Goal: Task Accomplishment & Management: Manage account settings

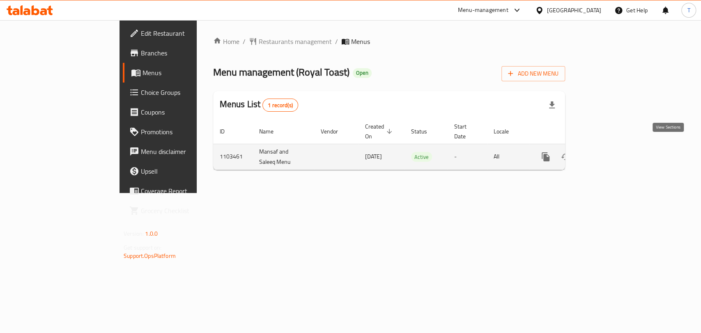
click at [609, 153] on icon "enhanced table" at bounding box center [605, 156] width 7 height 7
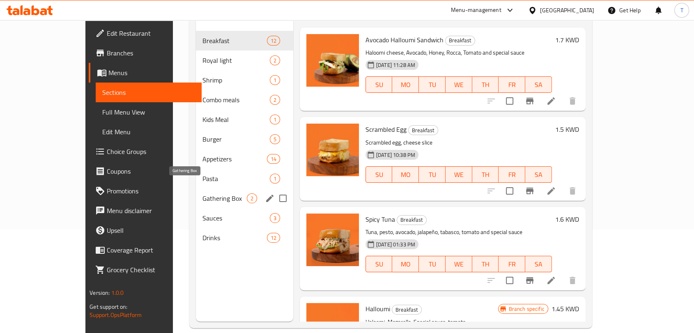
scroll to position [106, 0]
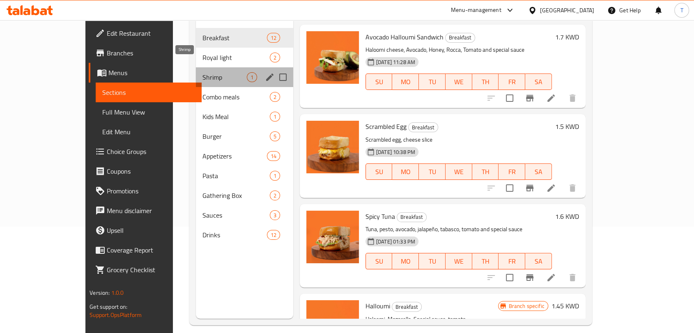
click at [203, 72] on span "Shrimp" at bounding box center [225, 77] width 44 height 10
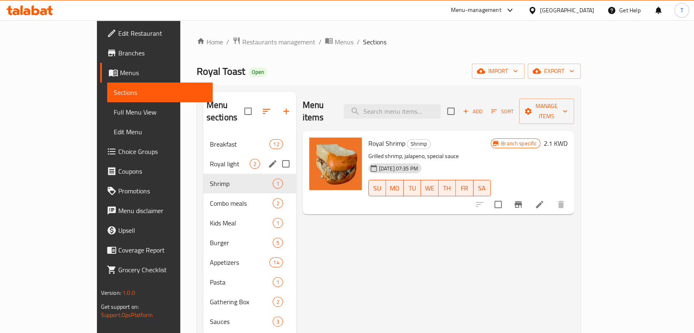
click at [203, 157] on div "Royal light 2" at bounding box center [249, 164] width 93 height 20
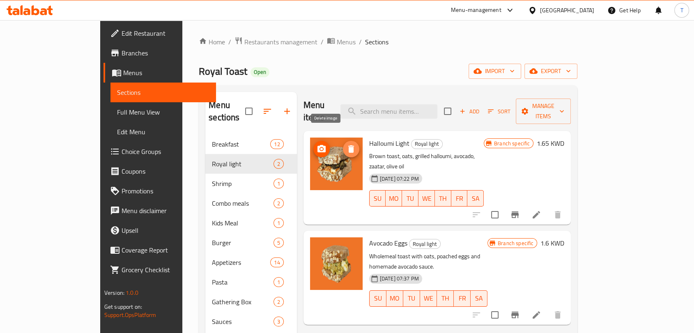
click at [343, 144] on span "delete image" at bounding box center [351, 149] width 16 height 10
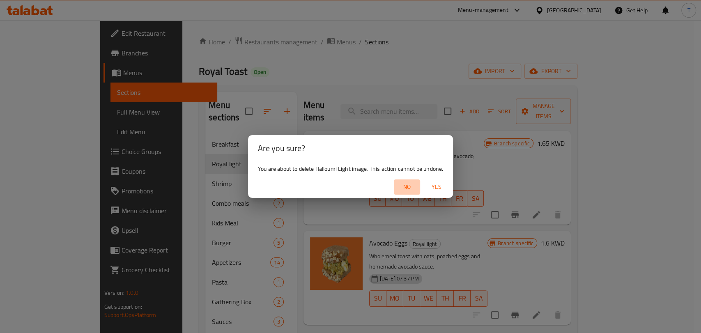
click at [404, 188] on span "No" at bounding box center [407, 187] width 20 height 10
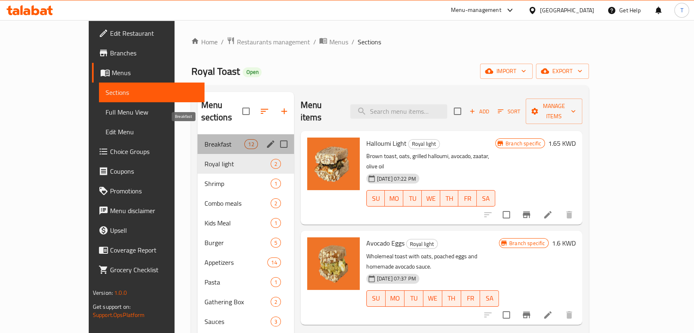
click at [204, 139] on span "Breakfast" at bounding box center [224, 144] width 40 height 10
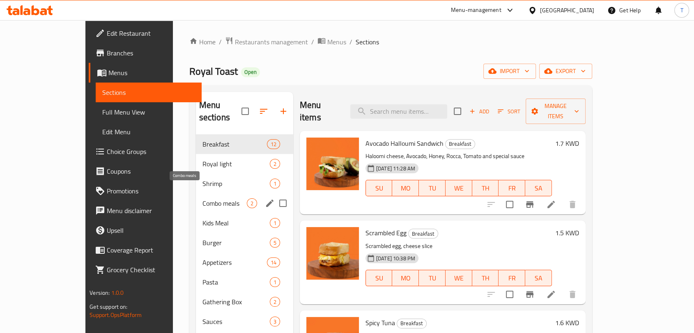
click at [203, 198] on span "Combo meals" at bounding box center [225, 203] width 44 height 10
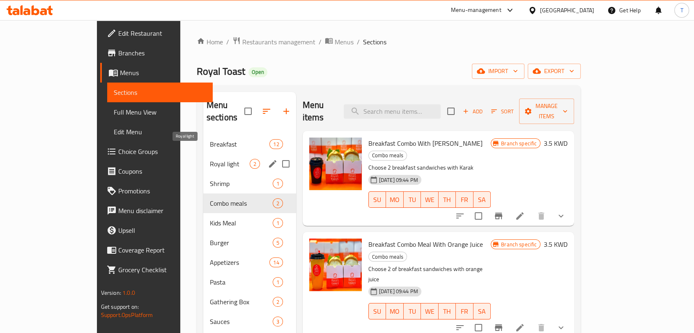
click at [210, 159] on span "Royal light" at bounding box center [230, 164] width 40 height 10
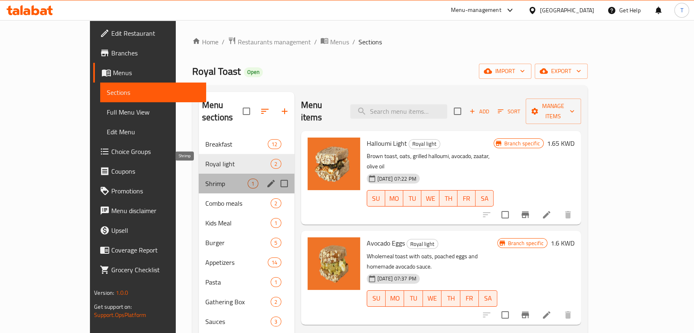
click at [205, 179] on span "Shrimp" at bounding box center [226, 184] width 43 height 10
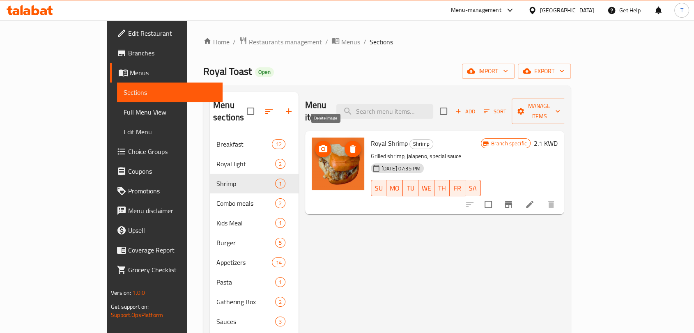
click at [350, 145] on icon "delete image" at bounding box center [353, 148] width 6 height 7
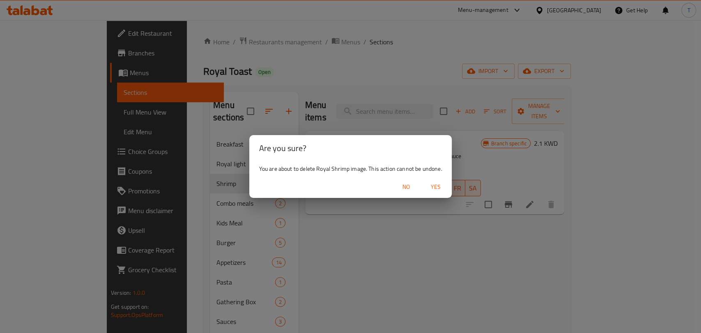
click at [435, 189] on span "Yes" at bounding box center [436, 187] width 20 height 10
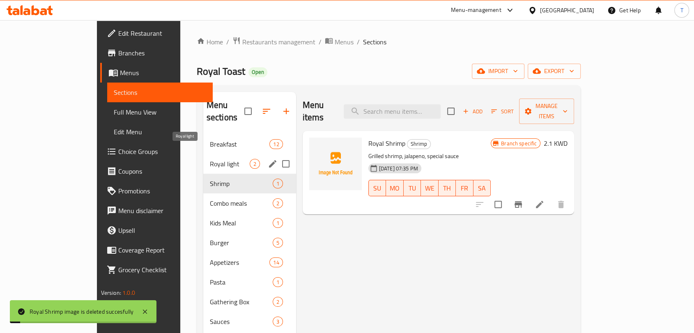
click at [210, 159] on span "Royal light" at bounding box center [230, 164] width 40 height 10
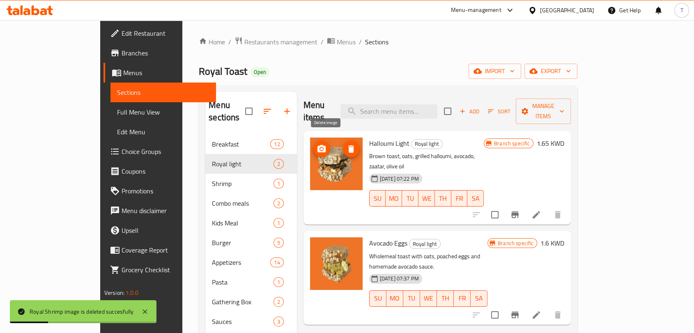
click at [346, 144] on icon "delete image" at bounding box center [351, 149] width 10 height 10
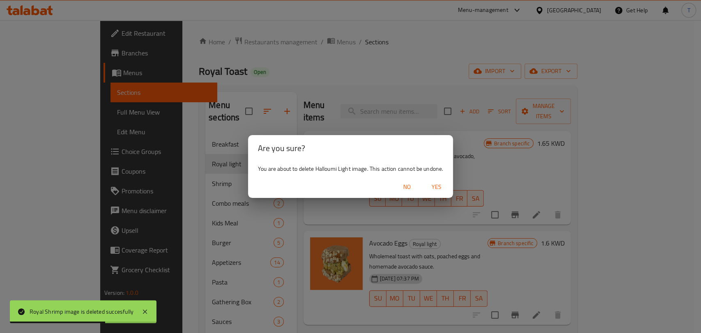
click at [434, 191] on span "Yes" at bounding box center [437, 187] width 20 height 10
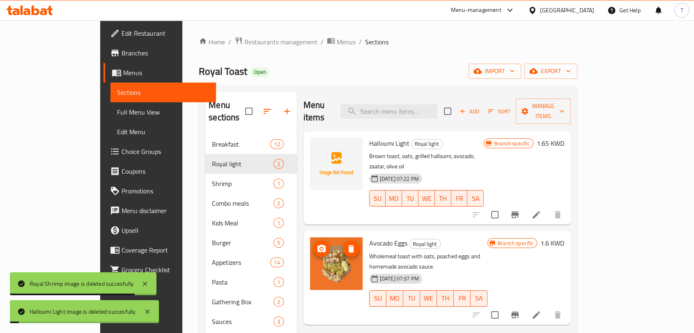
click at [348, 245] on icon "delete image" at bounding box center [351, 248] width 6 height 7
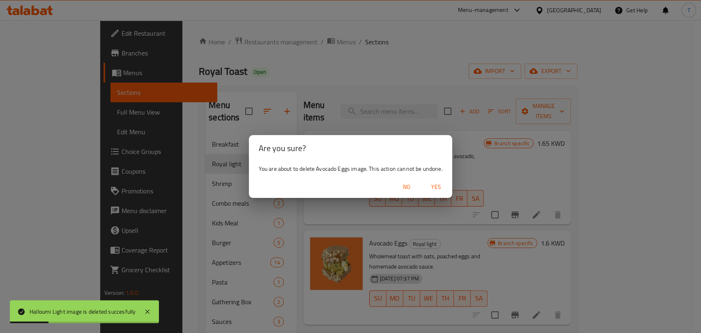
click at [434, 184] on span "Yes" at bounding box center [436, 187] width 20 height 10
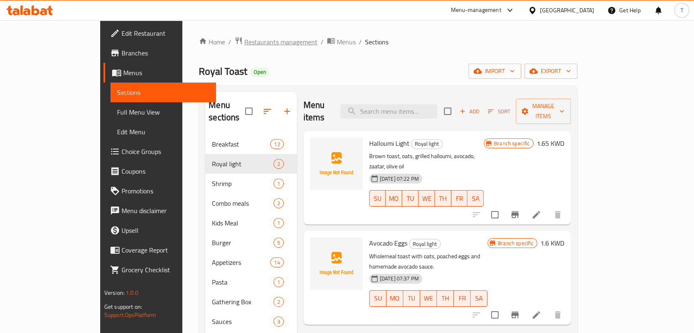
click at [244, 44] on span "Restaurants management" at bounding box center [280, 42] width 73 height 10
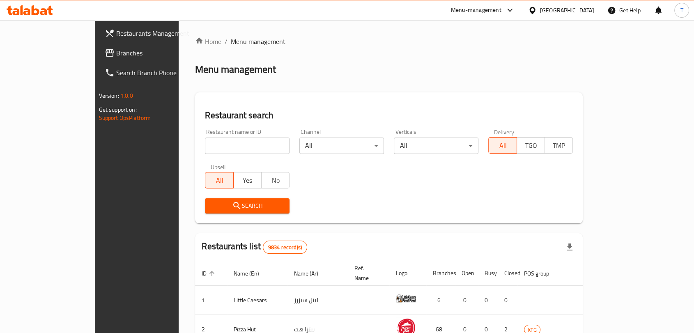
click at [215, 140] on input "search" at bounding box center [247, 146] width 85 height 16
type input "oru"
click button "Search" at bounding box center [247, 205] width 85 height 15
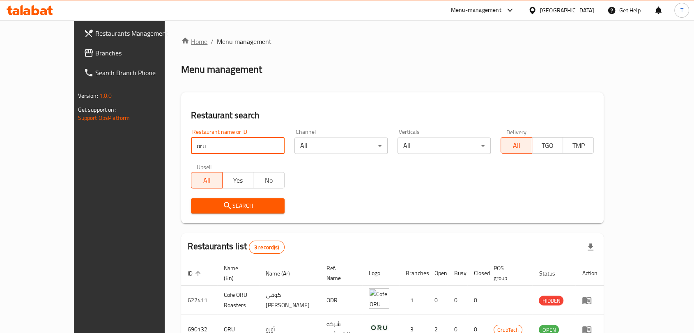
click at [181, 42] on link "Home" at bounding box center [194, 42] width 26 height 10
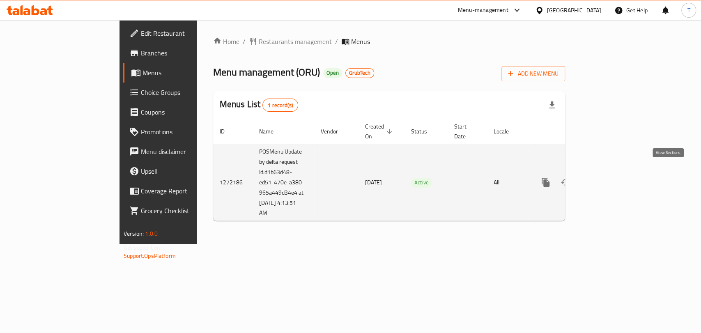
click at [610, 178] on icon "enhanced table" at bounding box center [605, 183] width 10 height 10
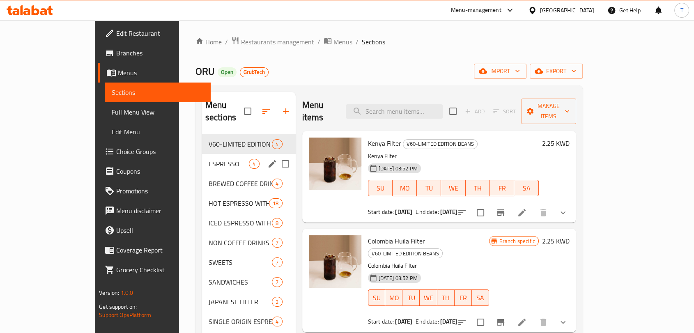
click at [202, 154] on div "ESPRESSO 4" at bounding box center [249, 164] width 94 height 20
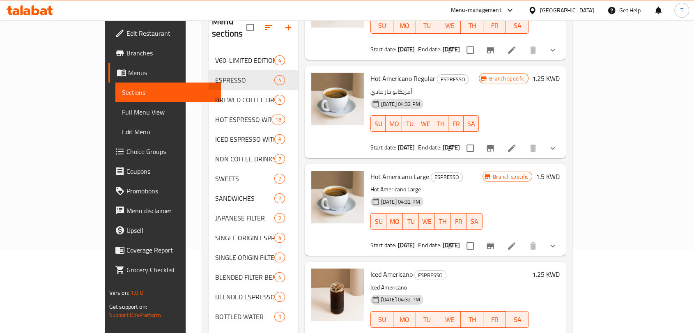
scroll to position [115, 0]
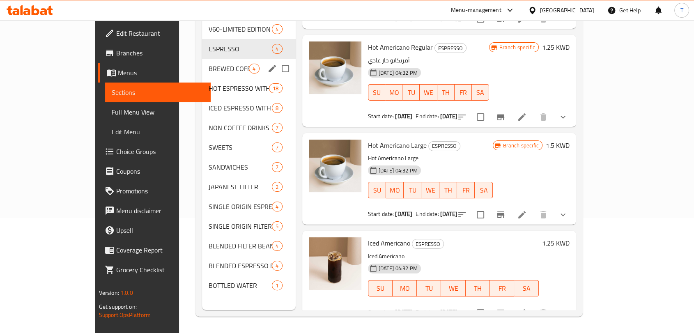
click at [202, 59] on div "BREWED COFFEE DRINKS 4" at bounding box center [249, 69] width 94 height 20
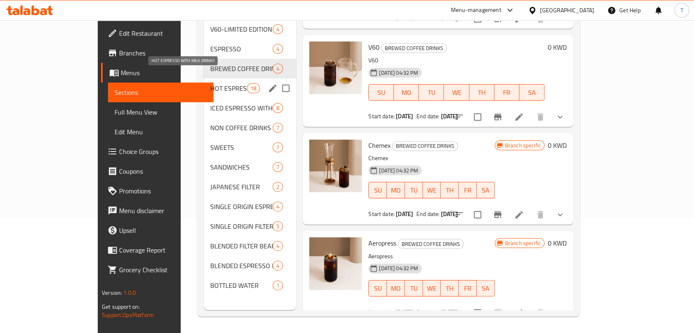
click at [211, 83] on span "HOT ESPRESSO WITH MILK DRINKS" at bounding box center [228, 88] width 37 height 10
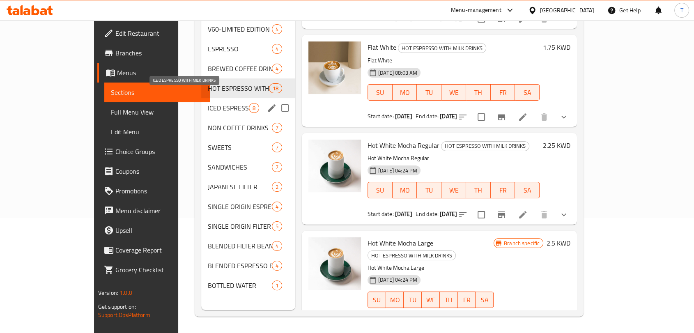
click at [208, 103] on span "ICED ESPRESSO WITH MILK DRINKS" at bounding box center [228, 108] width 41 height 10
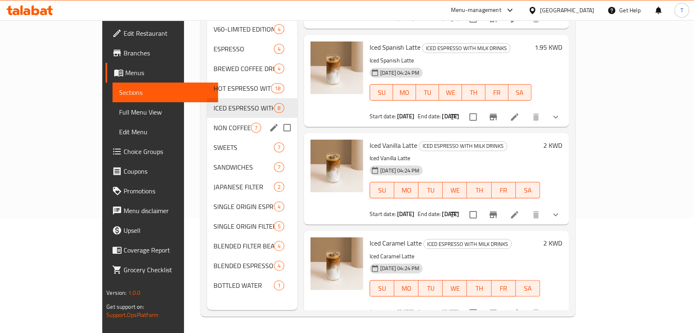
click at [214, 123] on span "NON COFFEE DRINKS" at bounding box center [232, 128] width 37 height 10
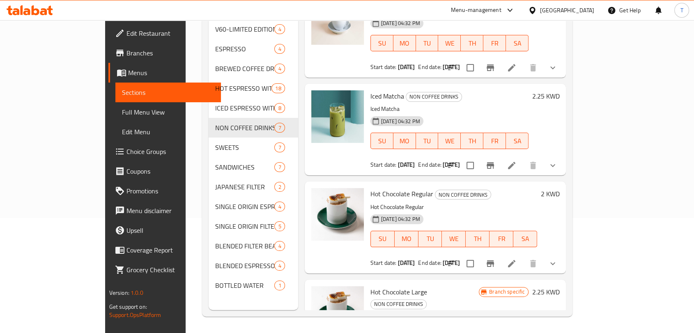
scroll to position [373, 0]
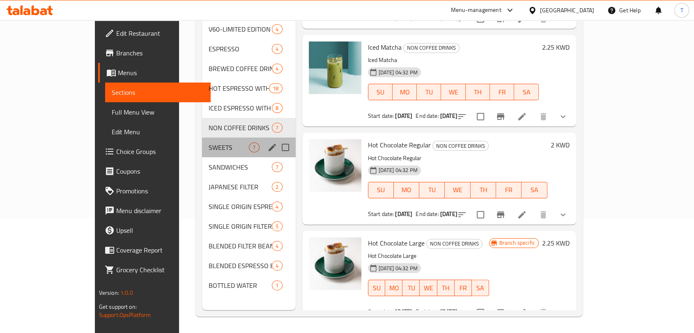
click at [202, 138] on div "SWEETS 7" at bounding box center [249, 148] width 94 height 20
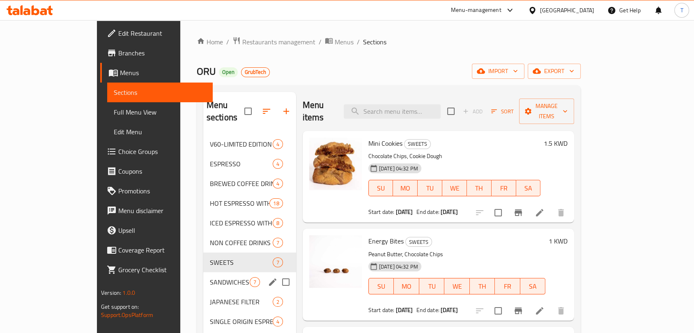
click at [203, 272] on div "SANDWICHES 7" at bounding box center [249, 282] width 93 height 20
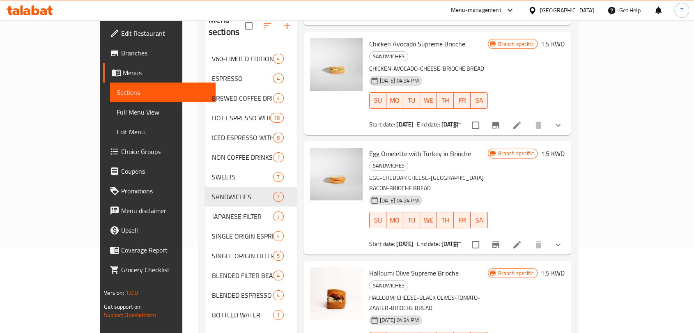
scroll to position [115, 0]
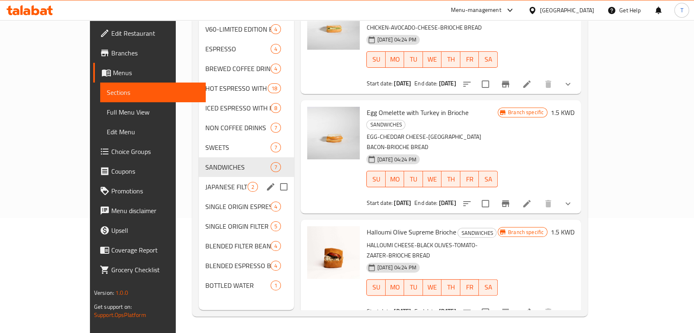
click at [199, 180] on div "JAPANESE FILTER 2" at bounding box center [247, 187] width 96 height 20
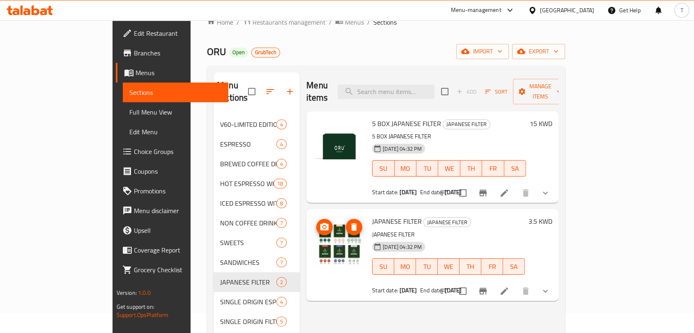
scroll to position [8, 0]
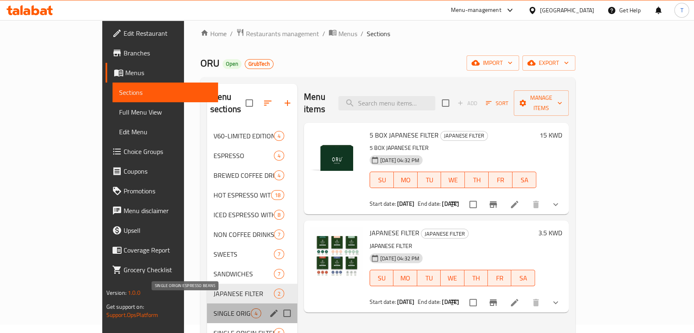
click at [214, 309] on span "SINGLE ORIGIN ESPRESSO BEANS" at bounding box center [232, 314] width 37 height 10
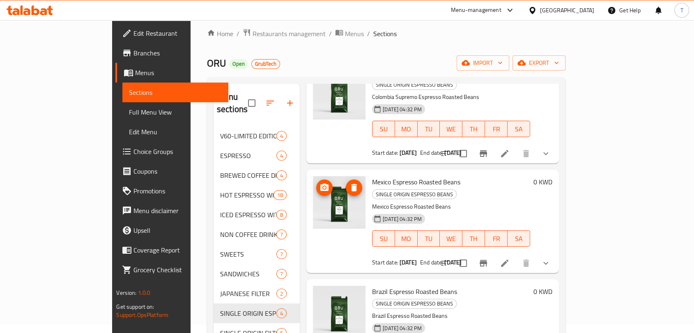
scroll to position [79, 0]
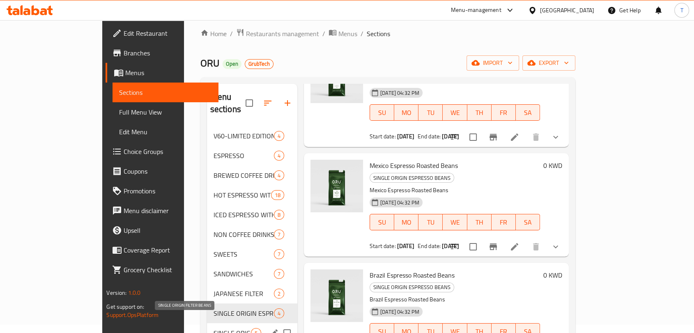
click at [214, 328] on span "SINGLE ORIGIN FILTER BEANS" at bounding box center [232, 333] width 37 height 10
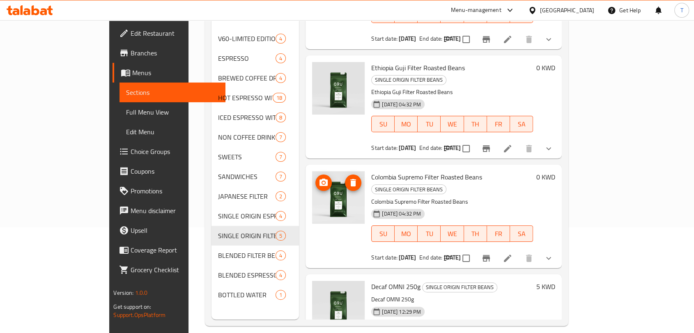
scroll to position [115, 0]
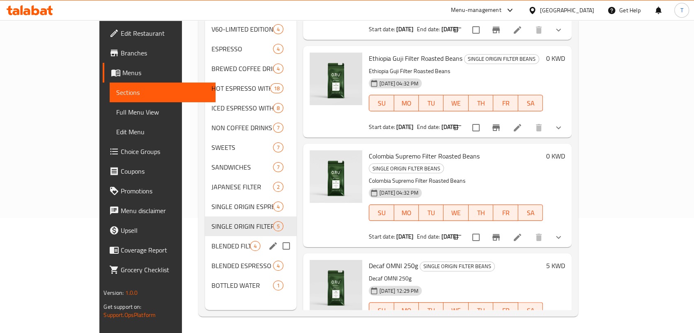
click at [212, 241] on span "BLENDED FILTER BEANS" at bounding box center [231, 246] width 39 height 10
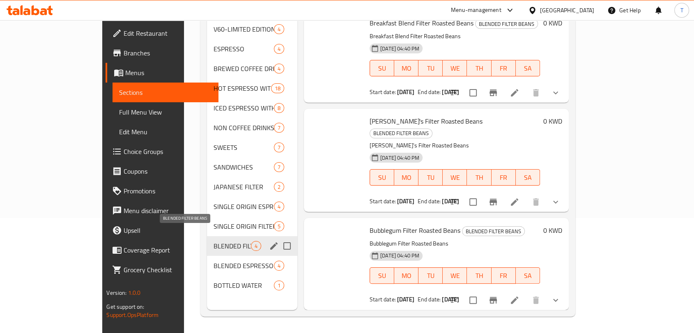
scroll to position [79, 0]
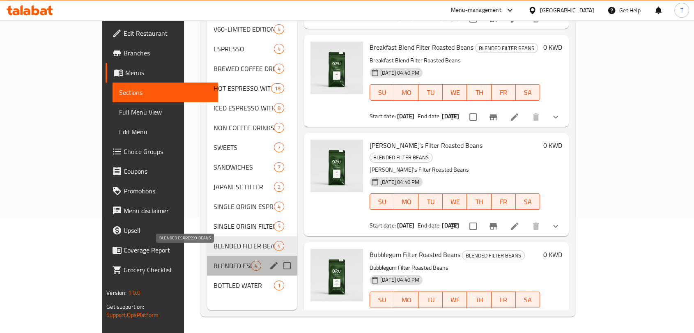
click at [214, 261] on span "BLENDED ESPRESSO BEANS" at bounding box center [232, 266] width 37 height 10
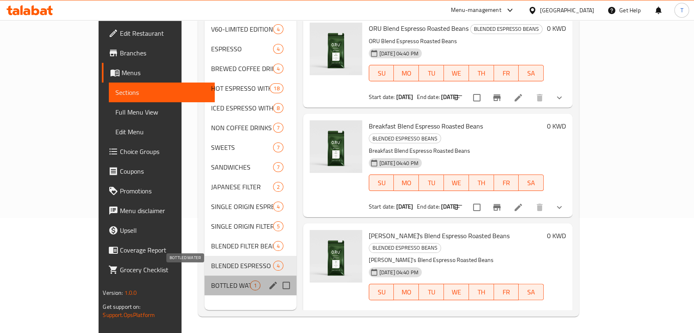
click at [211, 281] on span "BOTTLED WATER" at bounding box center [230, 286] width 39 height 10
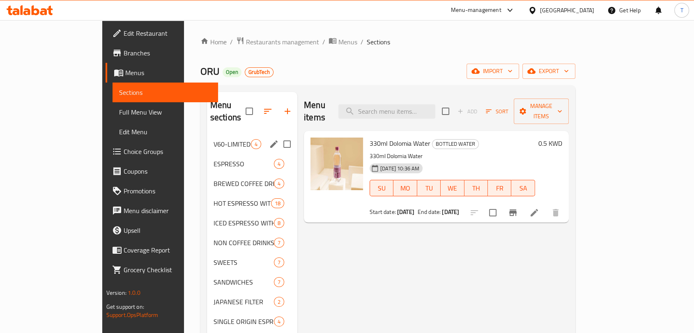
click at [207, 138] on div "V60-LIMITED EDITION BEANS 4" at bounding box center [252, 144] width 90 height 20
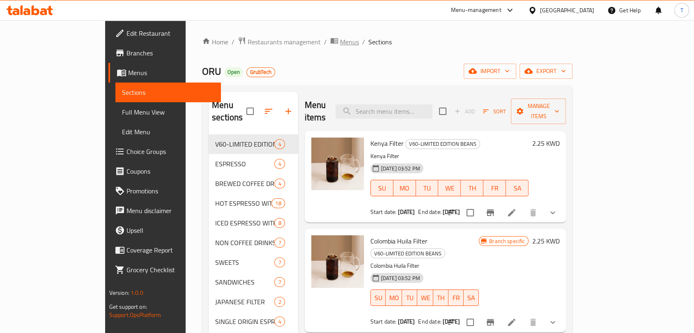
click at [340, 40] on span "Menus" at bounding box center [349, 42] width 19 height 10
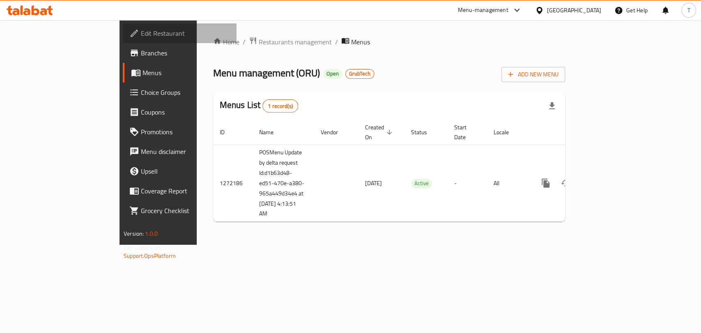
click at [141, 35] on span "Edit Restaurant" at bounding box center [185, 33] width 89 height 10
